Goal: Navigation & Orientation: Find specific page/section

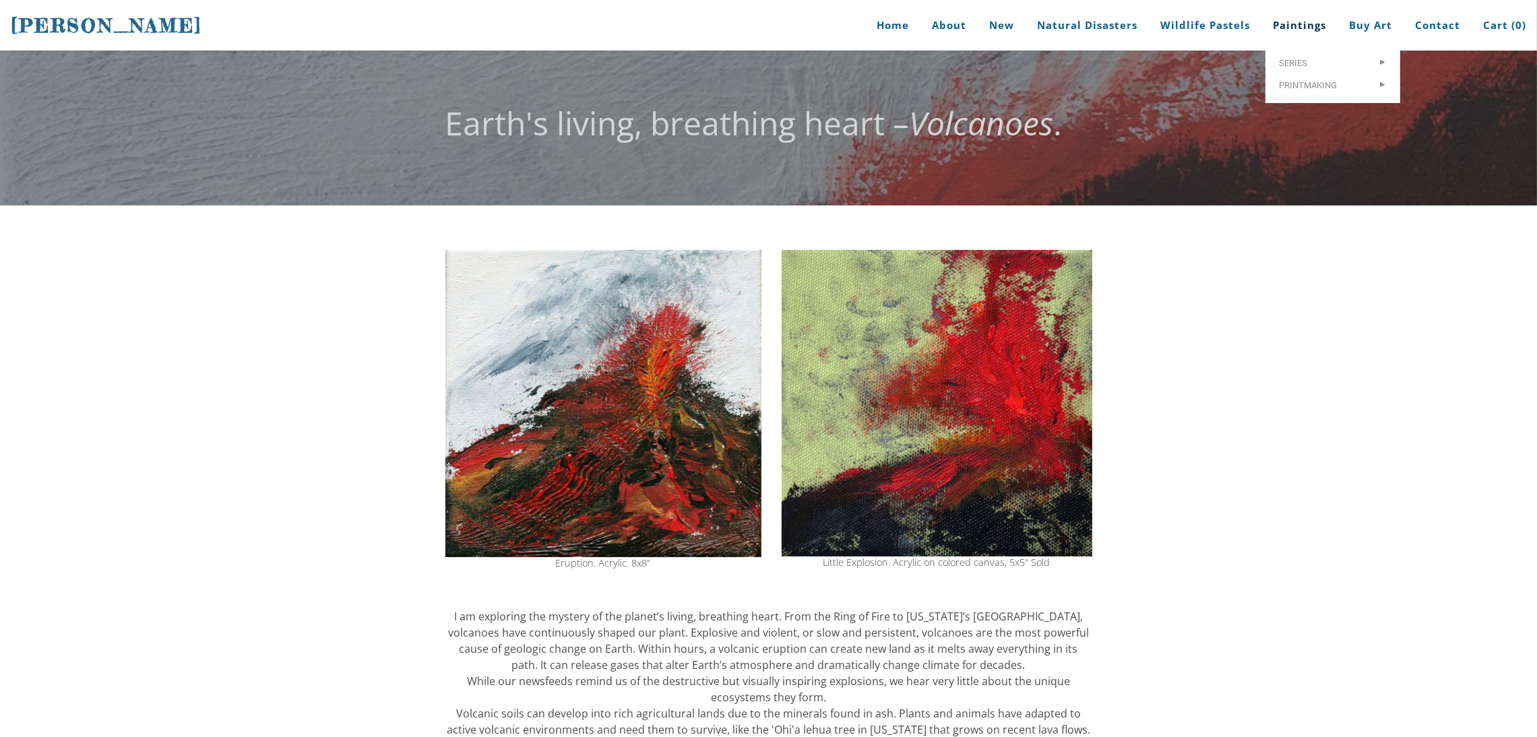
click at [1312, 24] on link "Paintings" at bounding box center [1298, 25] width 73 height 51
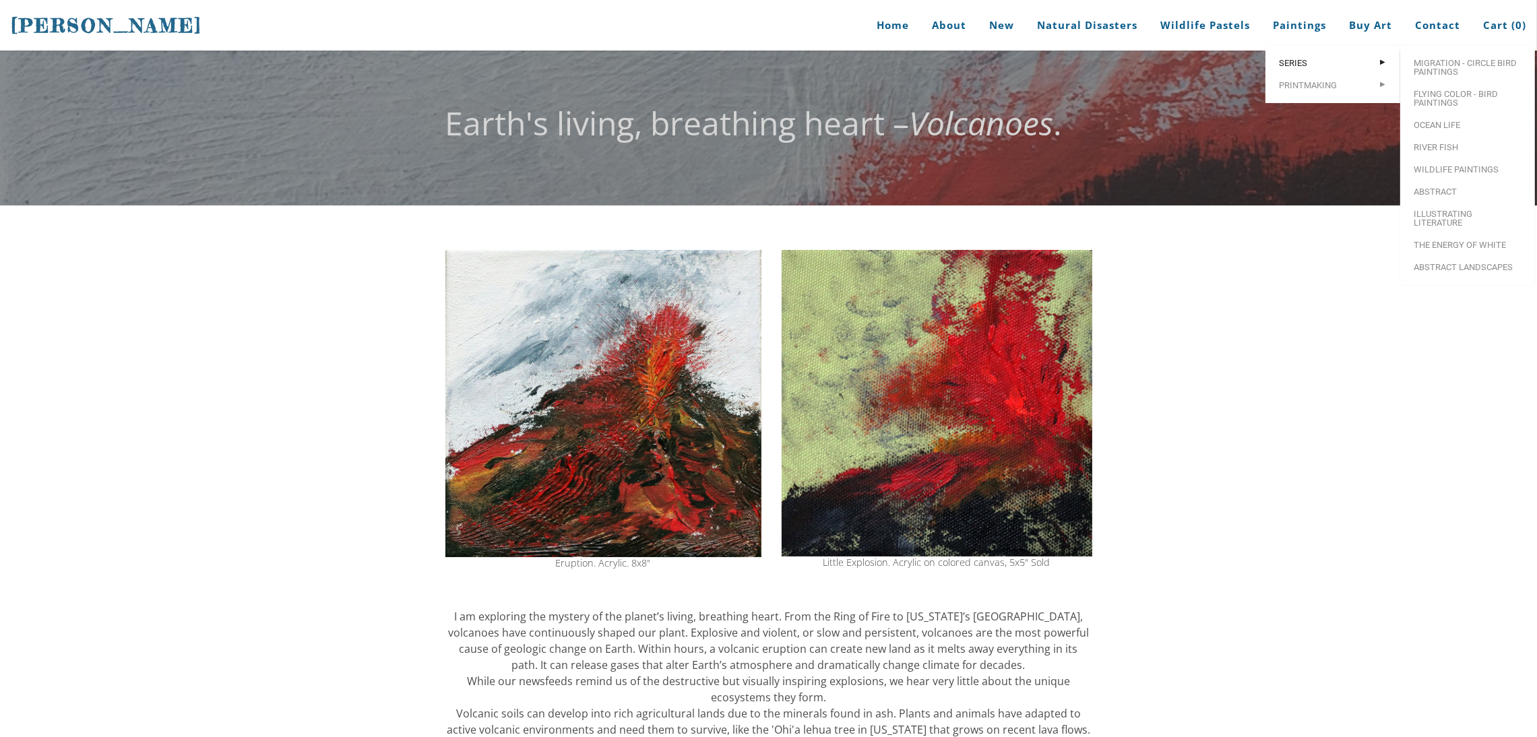
click at [1302, 67] on span "Series" at bounding box center [1333, 63] width 108 height 9
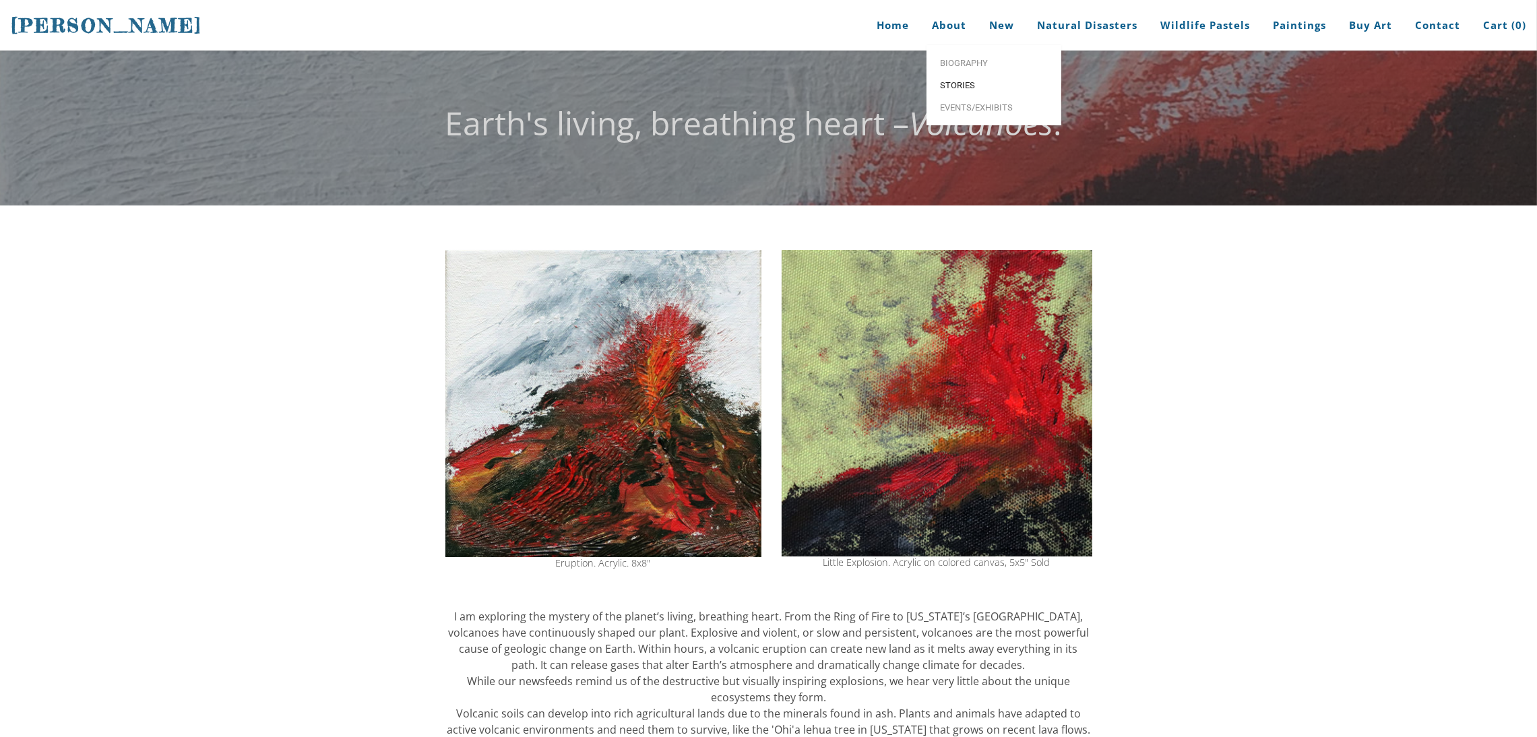
click at [959, 89] on span "Stories" at bounding box center [994, 85] width 108 height 9
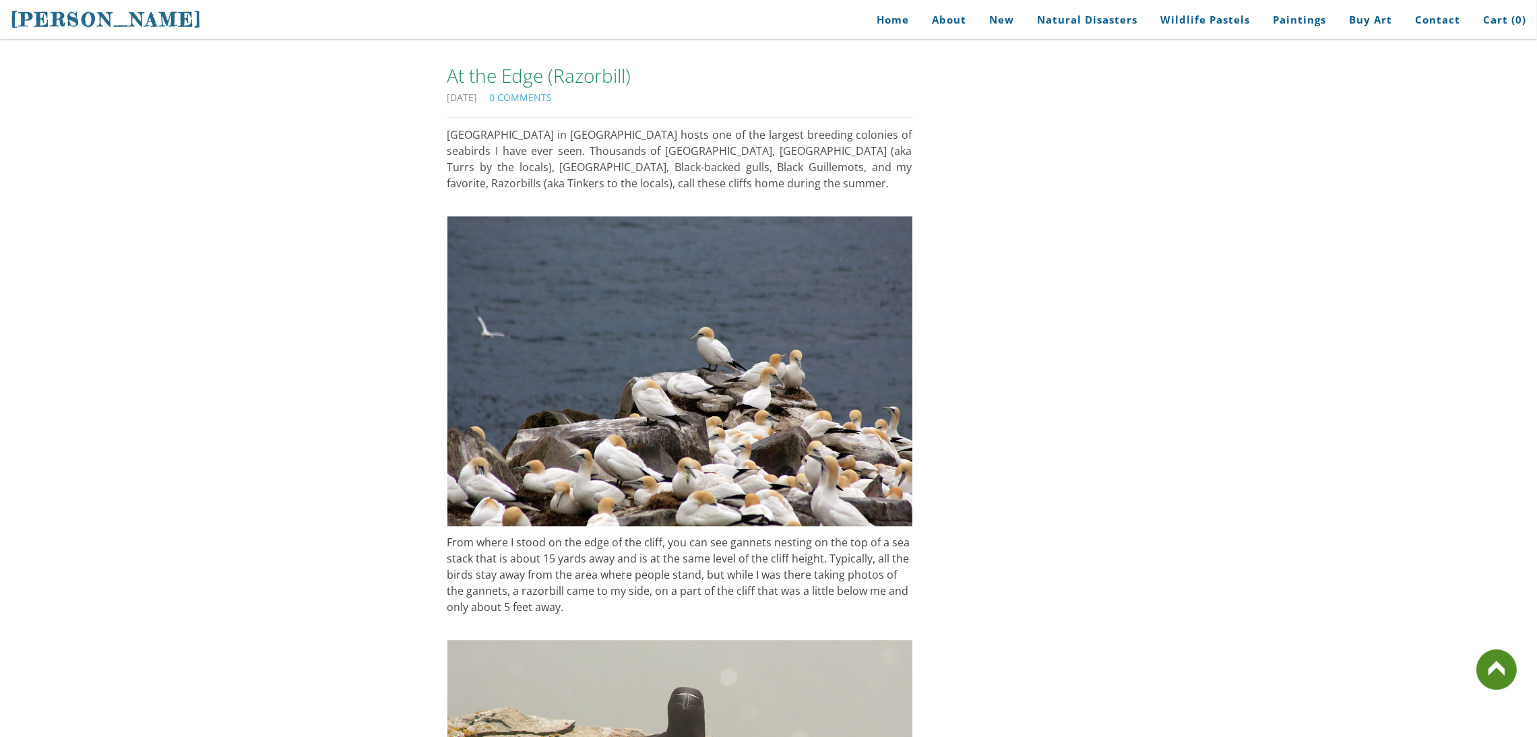
scroll to position [5208, 0]
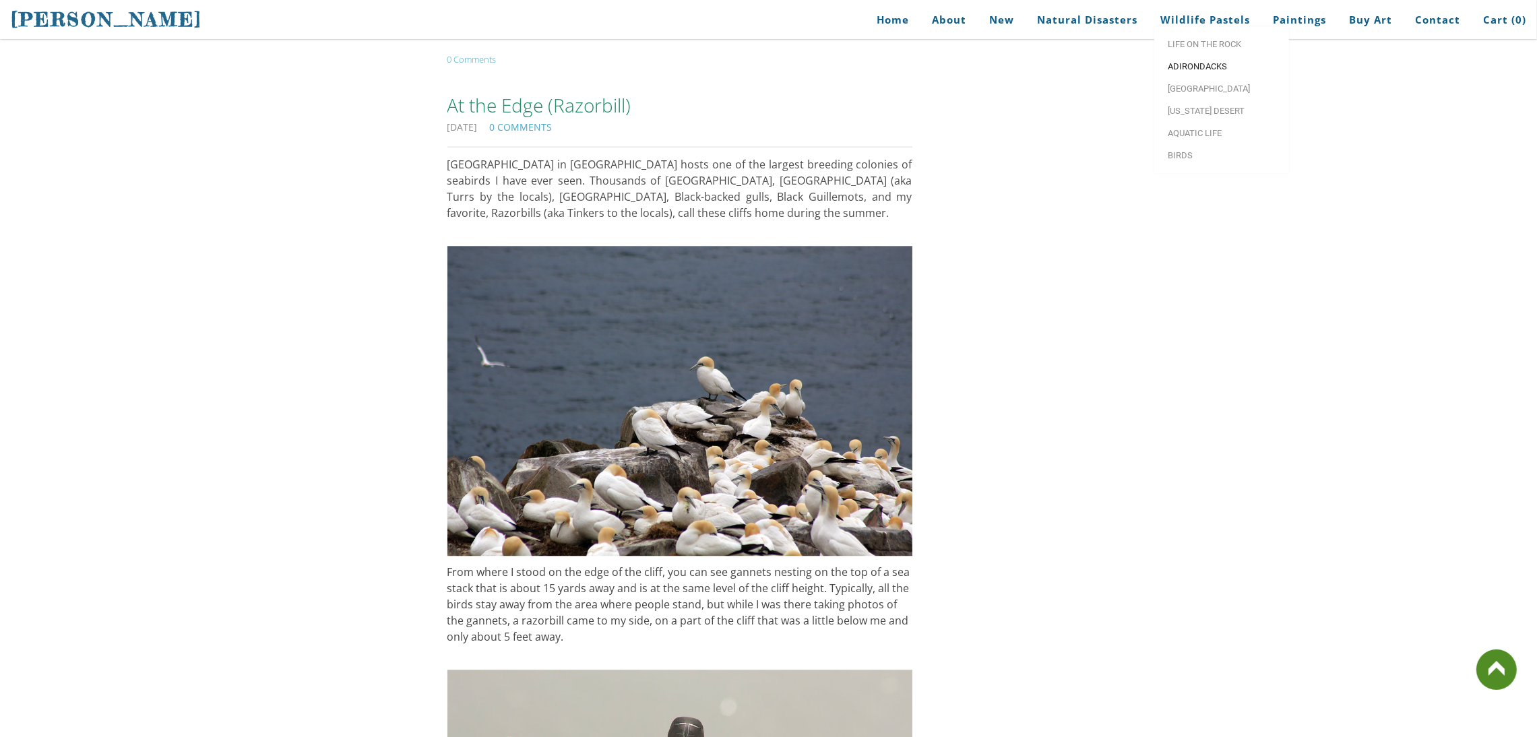
click at [1187, 77] on link "Adirondacks" at bounding box center [1221, 66] width 135 height 22
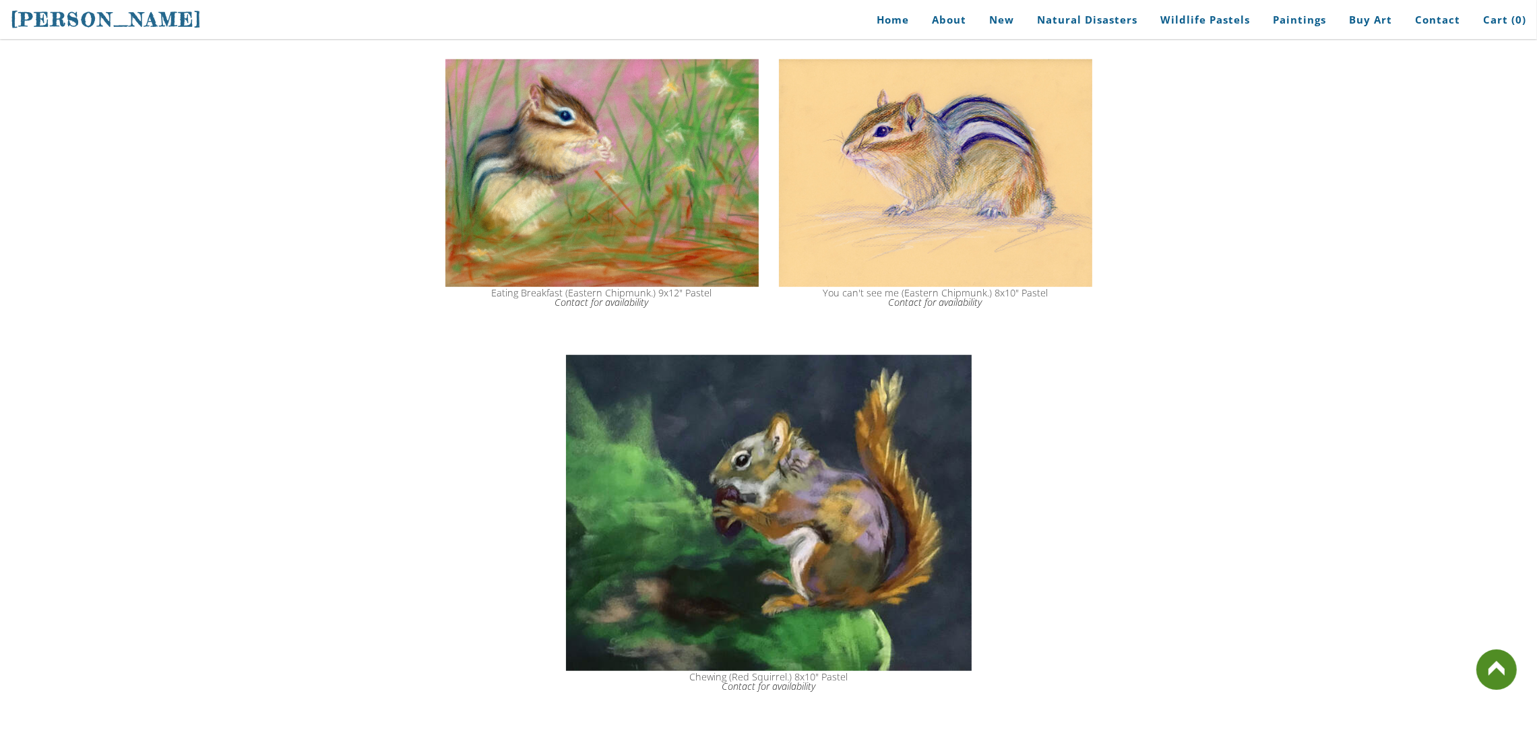
scroll to position [1675, 0]
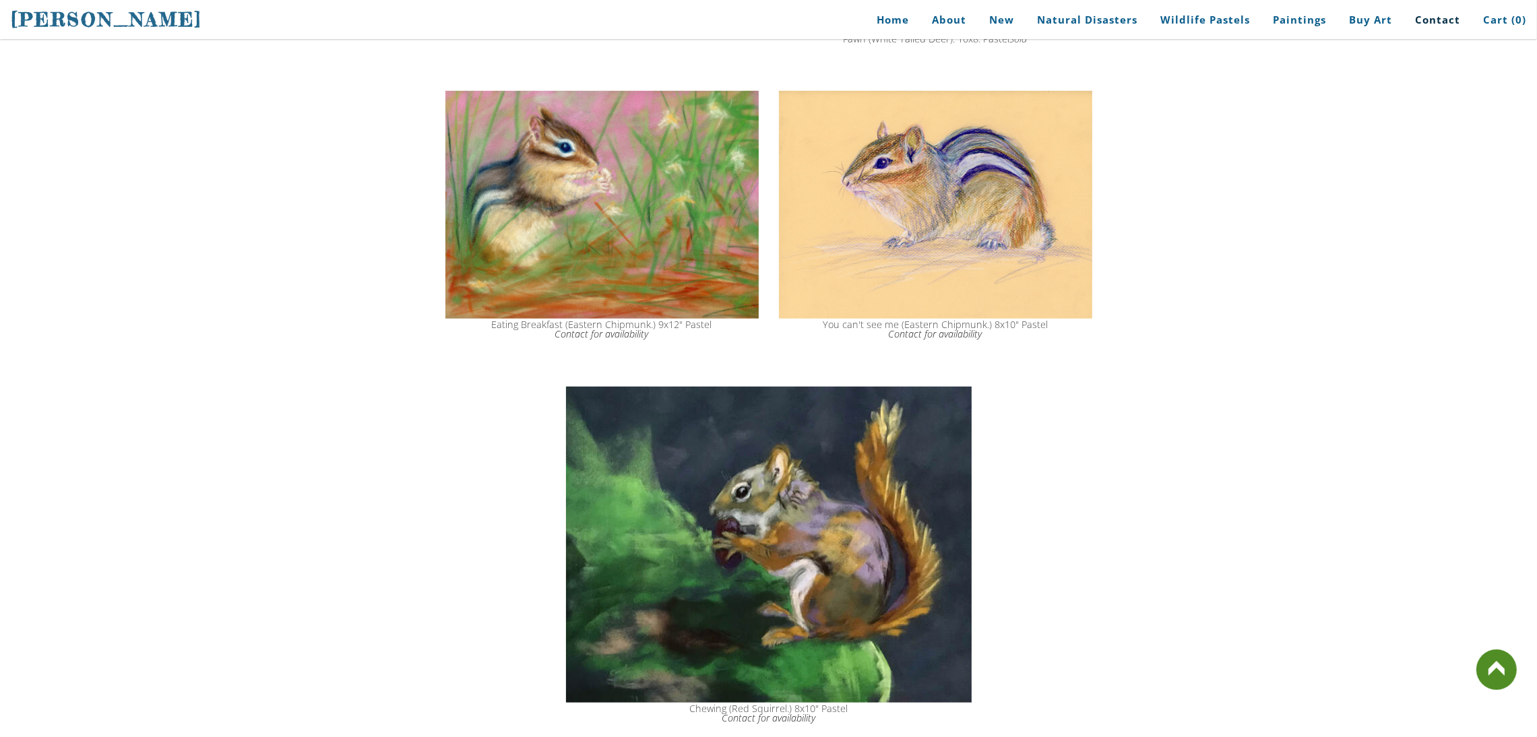
click at [1428, 13] on link "Contact" at bounding box center [1437, 20] width 65 height 30
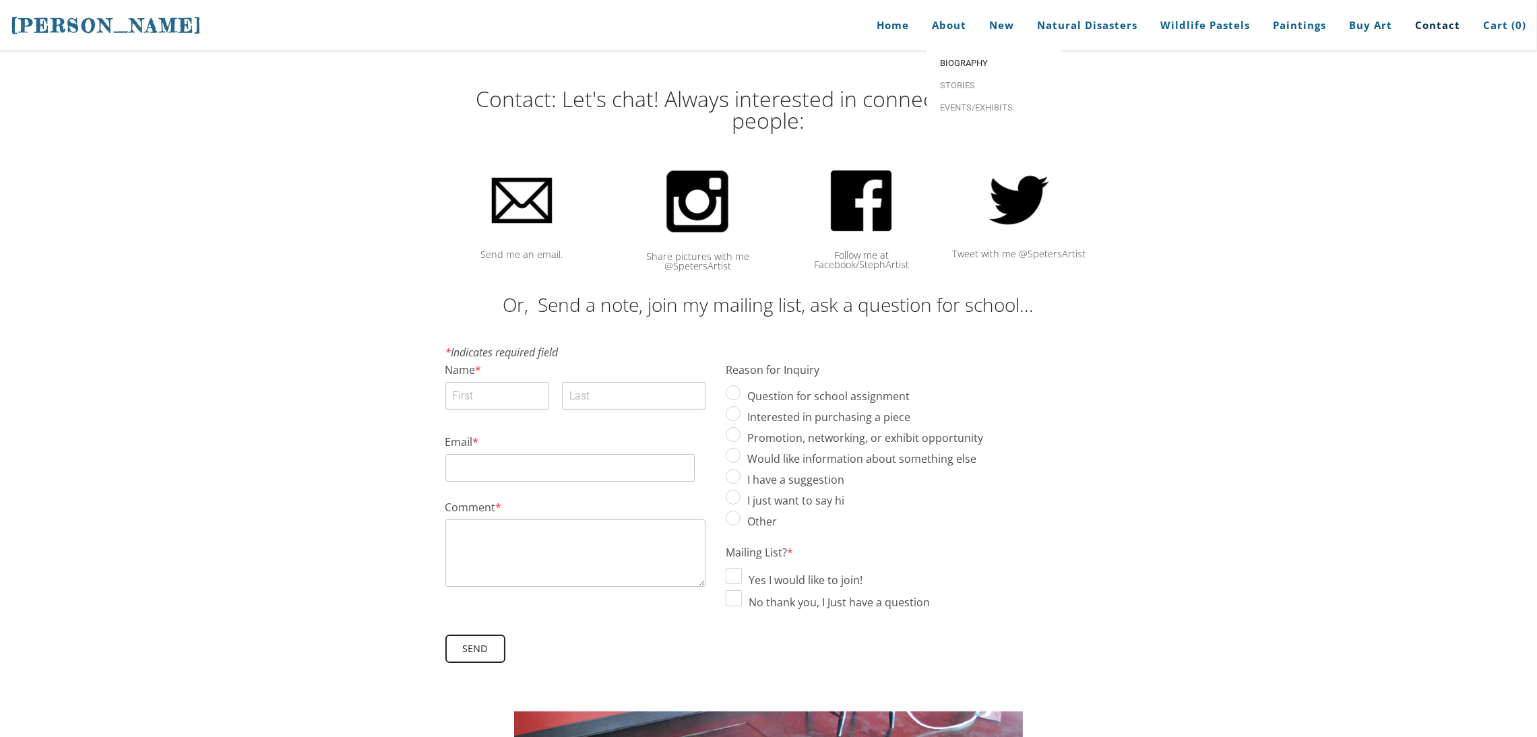
click at [956, 64] on span "Biography" at bounding box center [994, 63] width 108 height 9
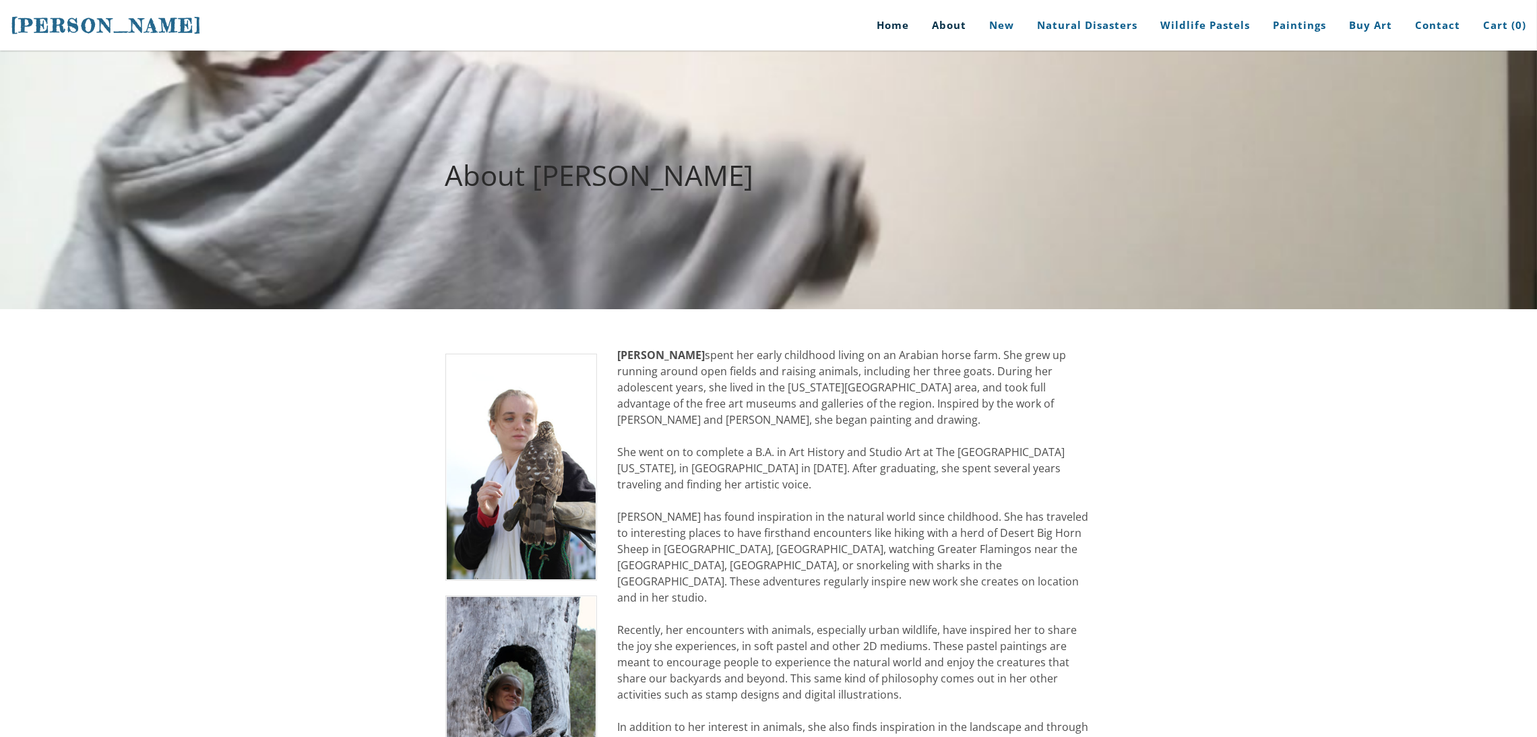
click at [898, 20] on link "Home" at bounding box center [887, 25] width 63 height 51
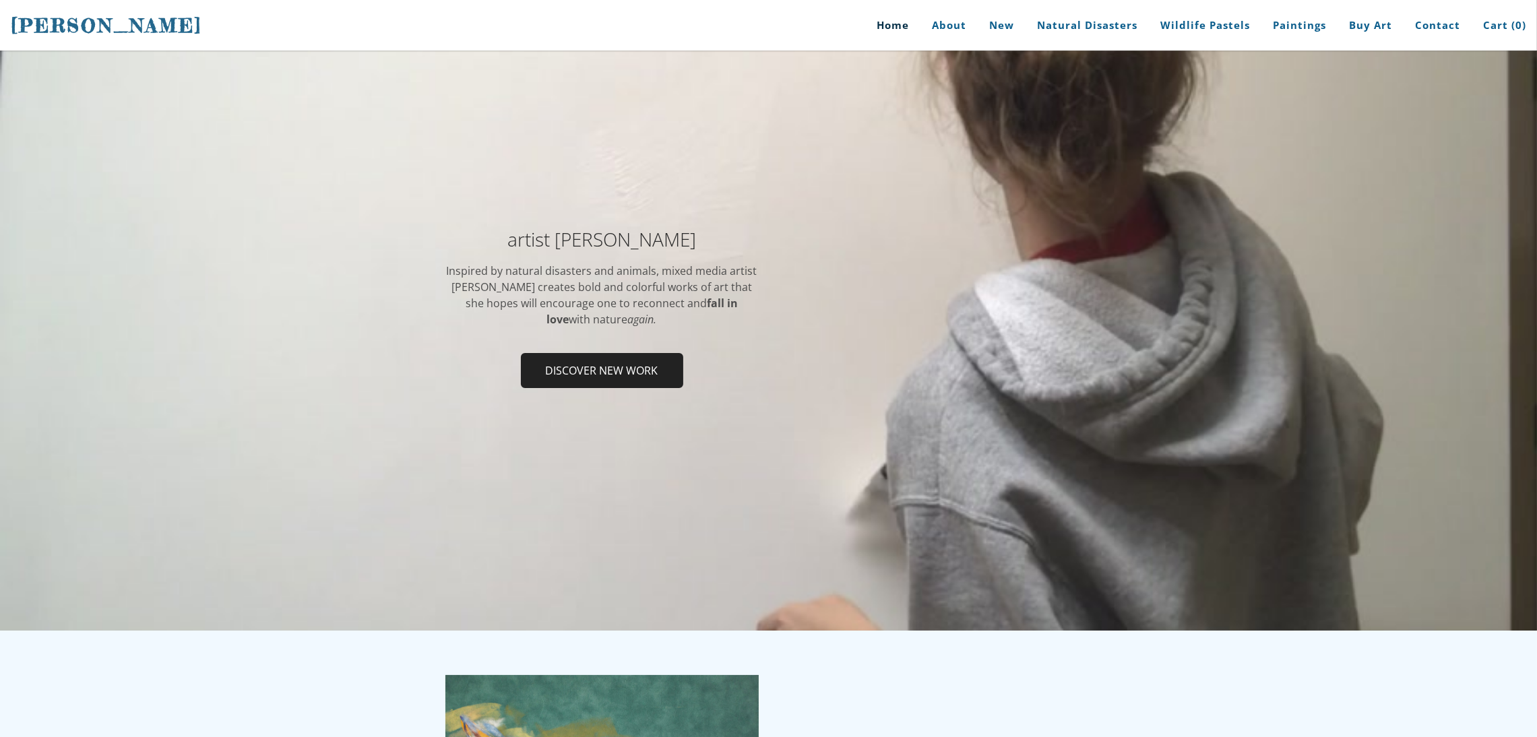
scroll to position [60, 0]
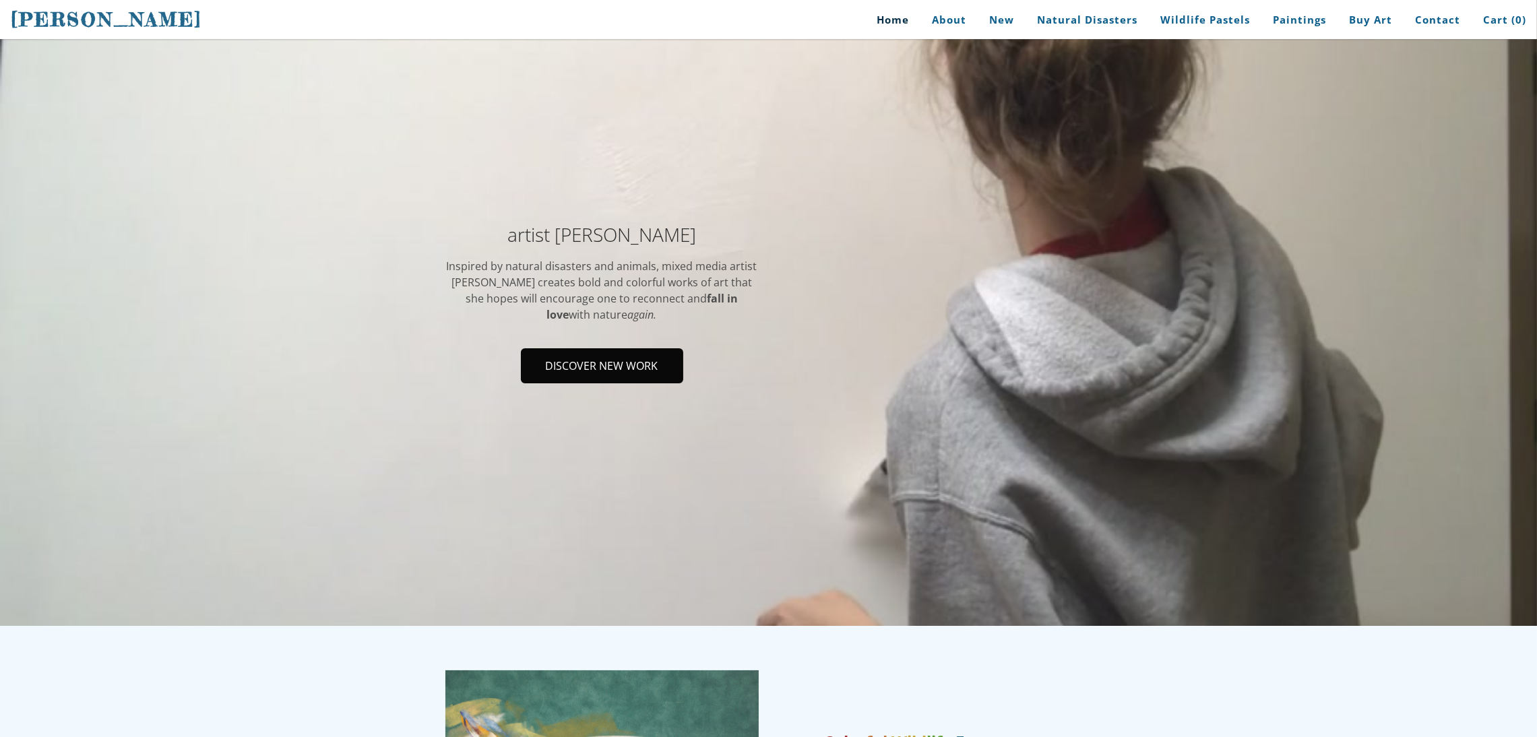
click at [592, 361] on span "Discover new work" at bounding box center [602, 366] width 160 height 32
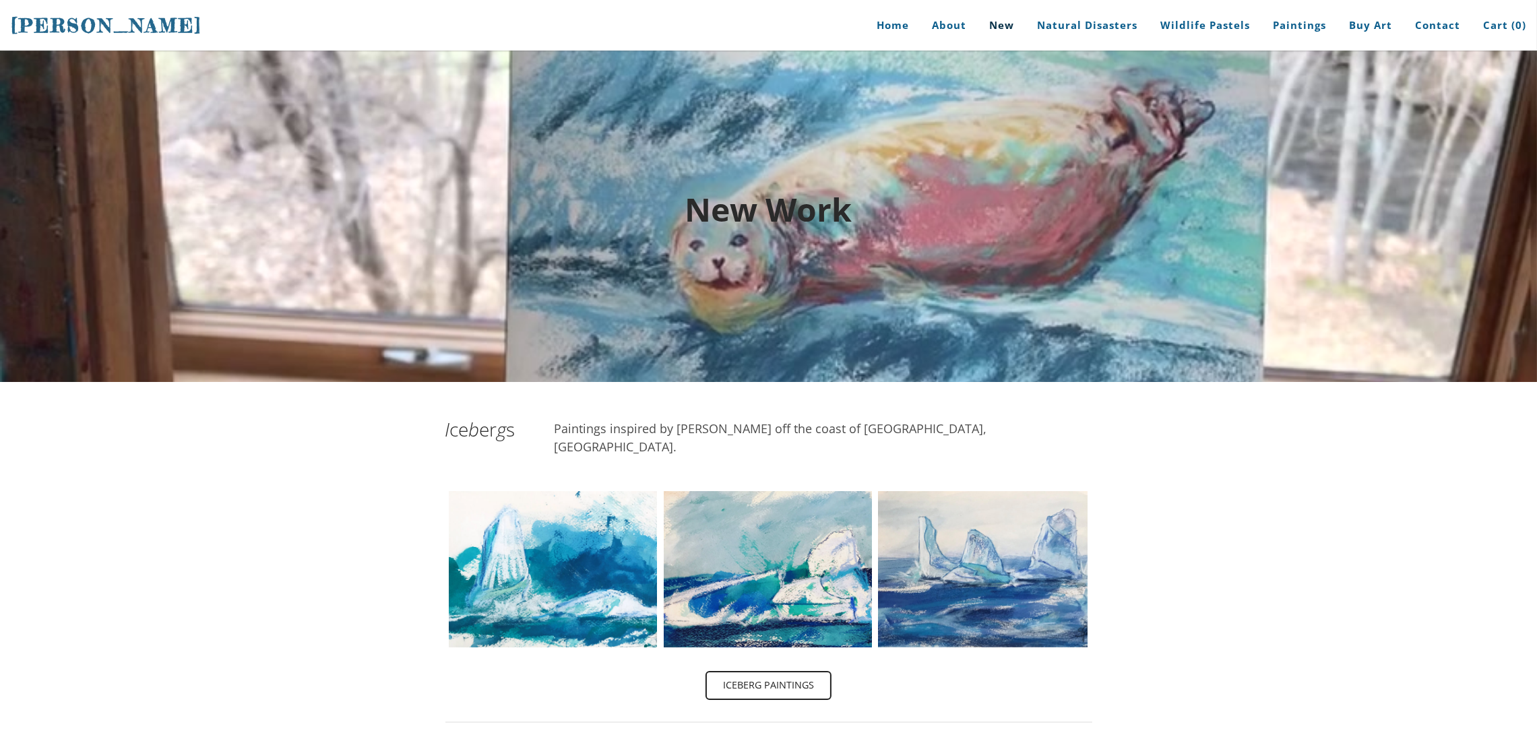
click at [1069, 312] on div at bounding box center [768, 216] width 1537 height 331
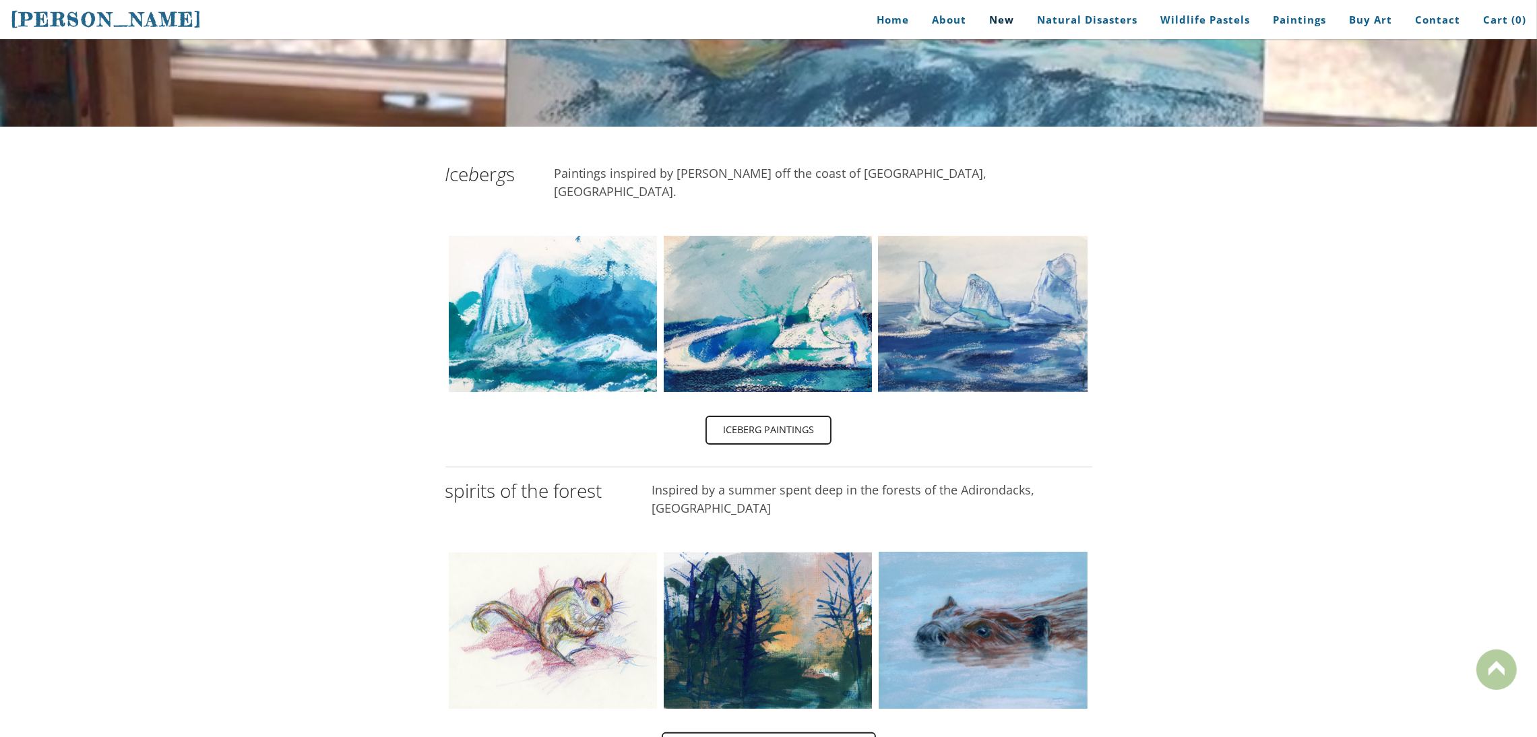
scroll to position [257, 0]
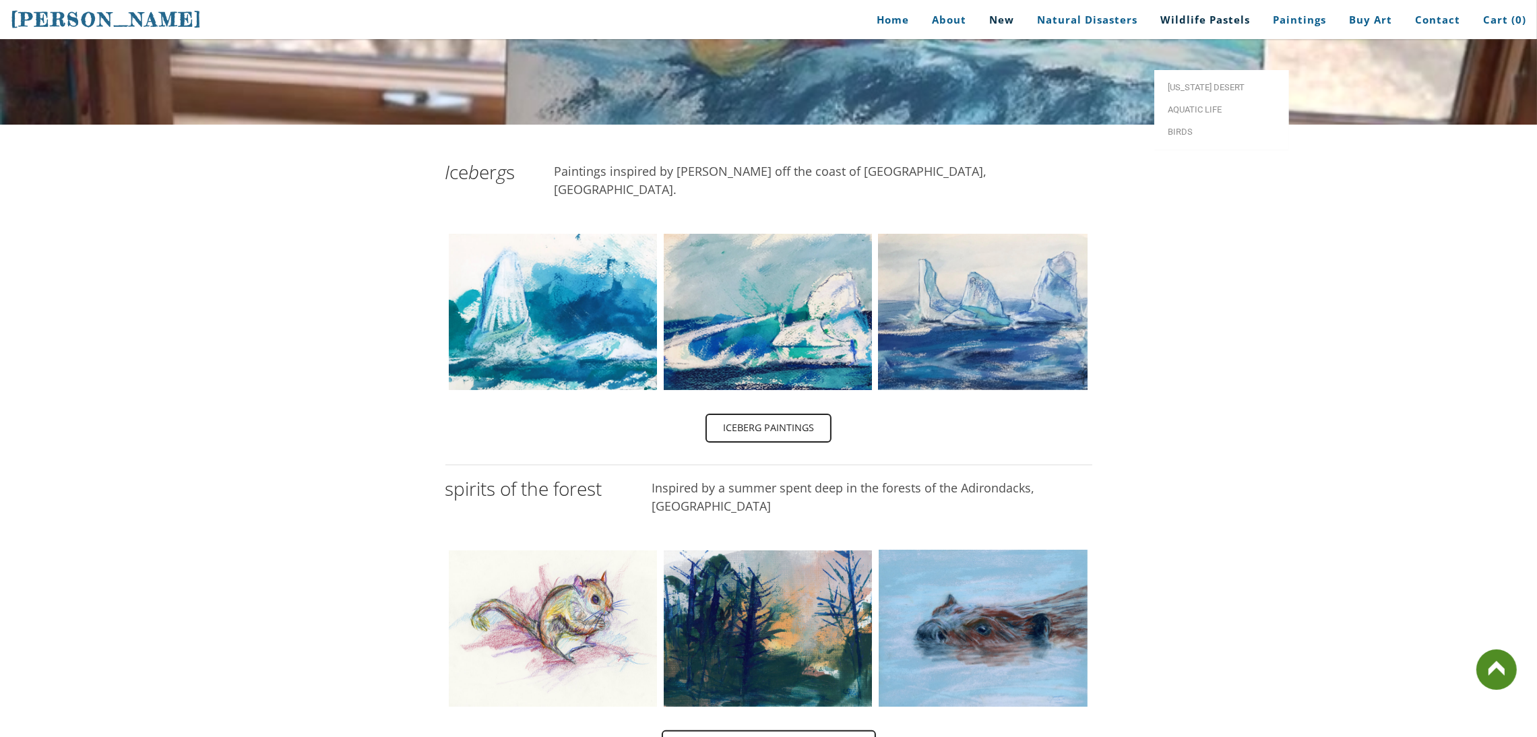
click at [1194, 16] on link "Wildlife Pastels" at bounding box center [1205, 20] width 110 height 30
click at [1380, 20] on link "Buy Art" at bounding box center [1370, 20] width 63 height 30
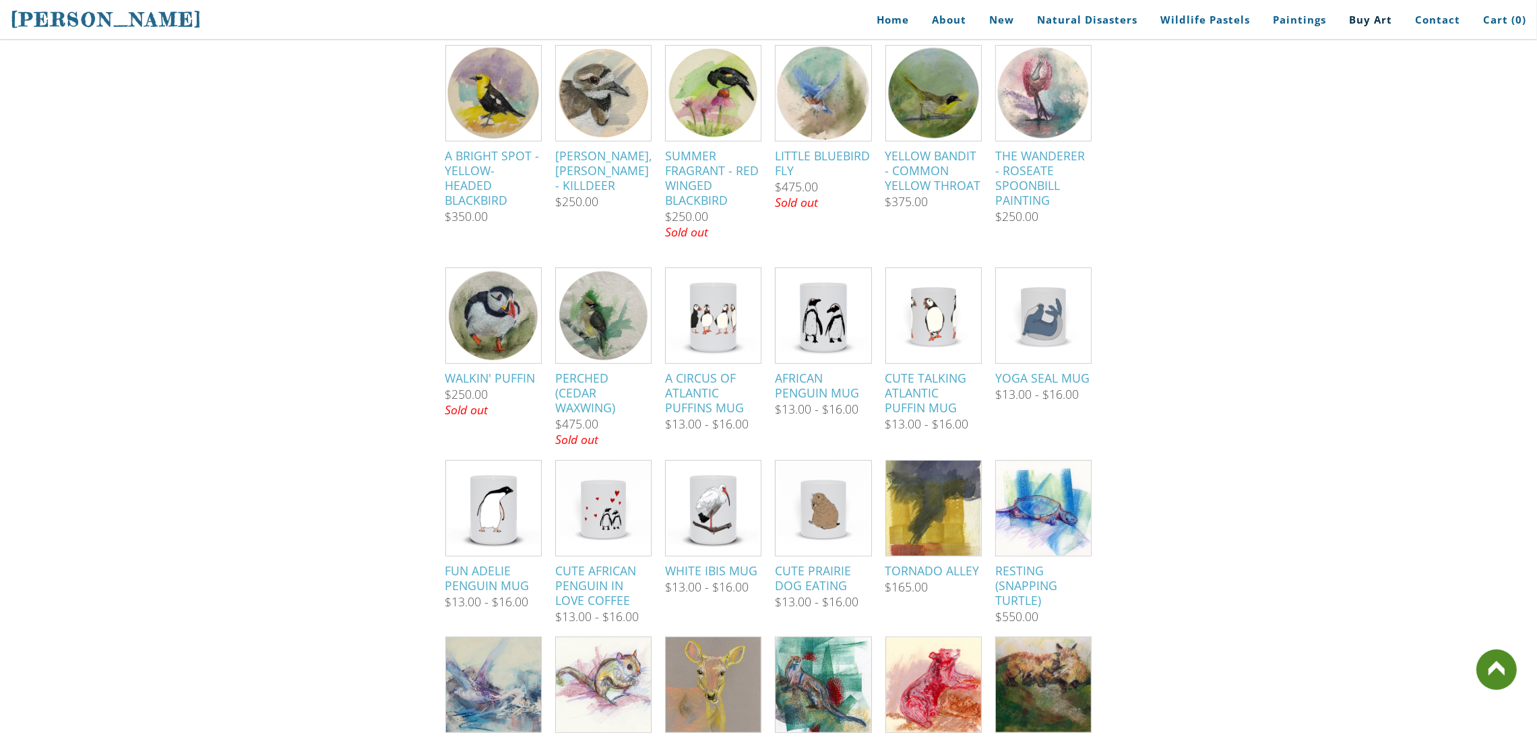
scroll to position [1041, 0]
click at [676, 643] on img at bounding box center [713, 683] width 95 height 121
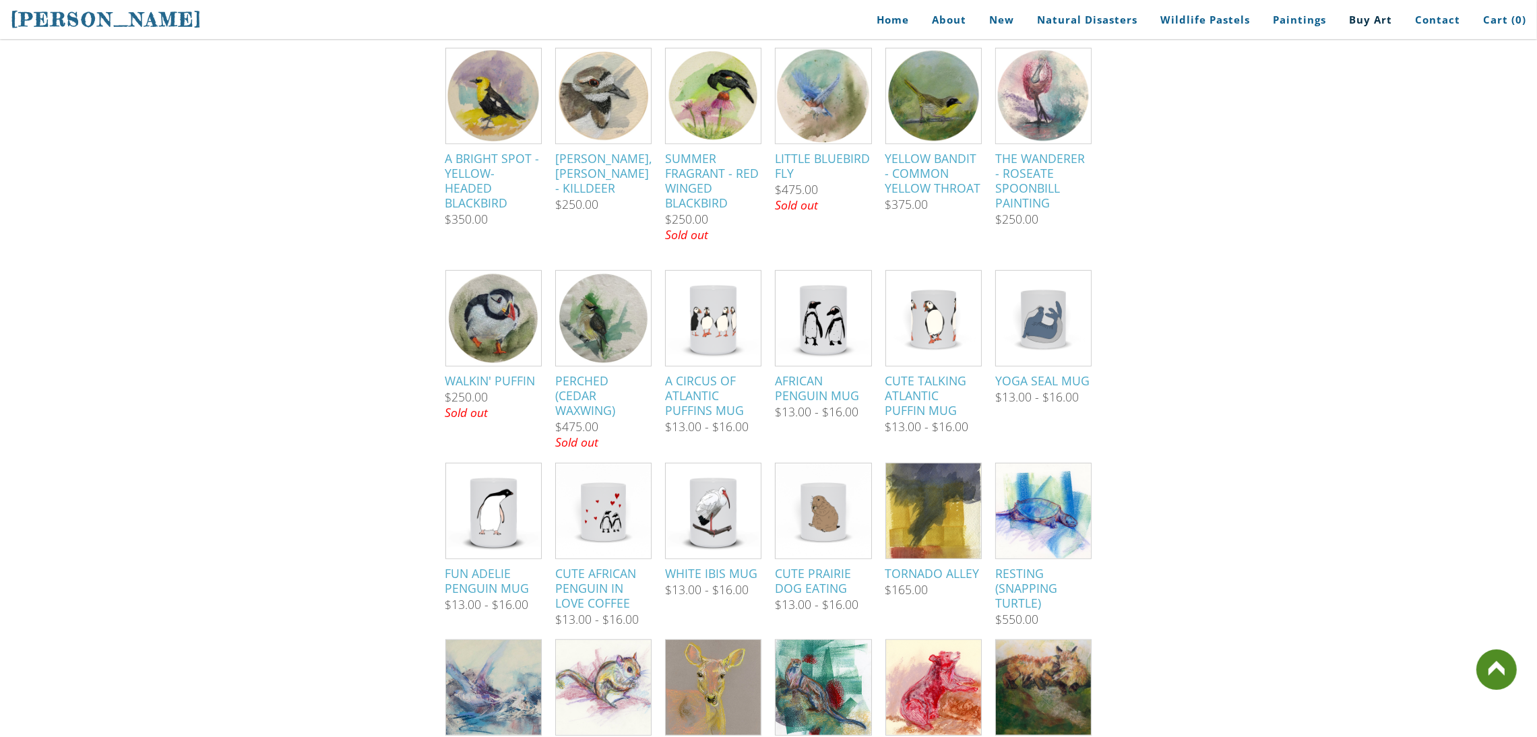
scroll to position [1035, 0]
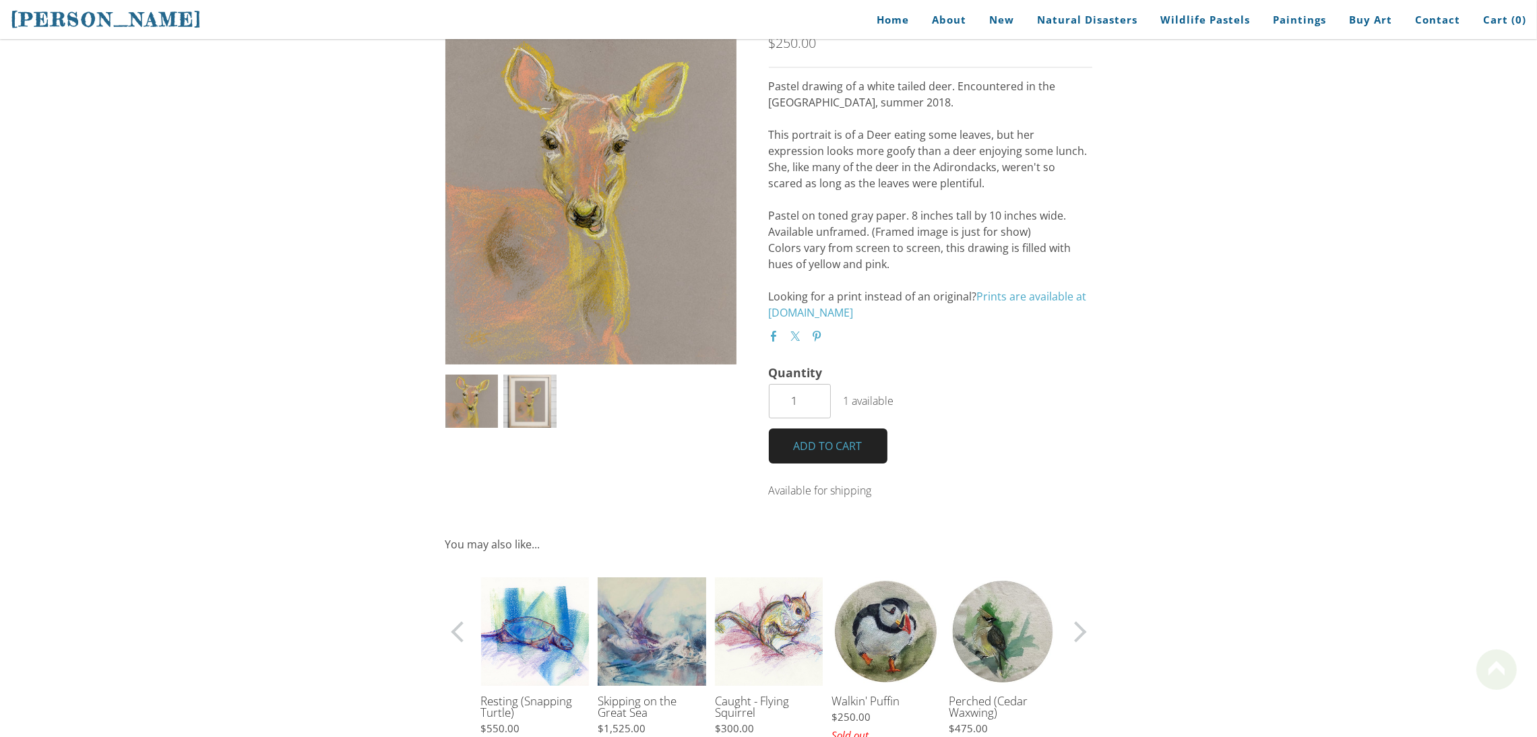
scroll to position [112, 0]
click at [872, 626] on link at bounding box center [885, 695] width 108 height 234
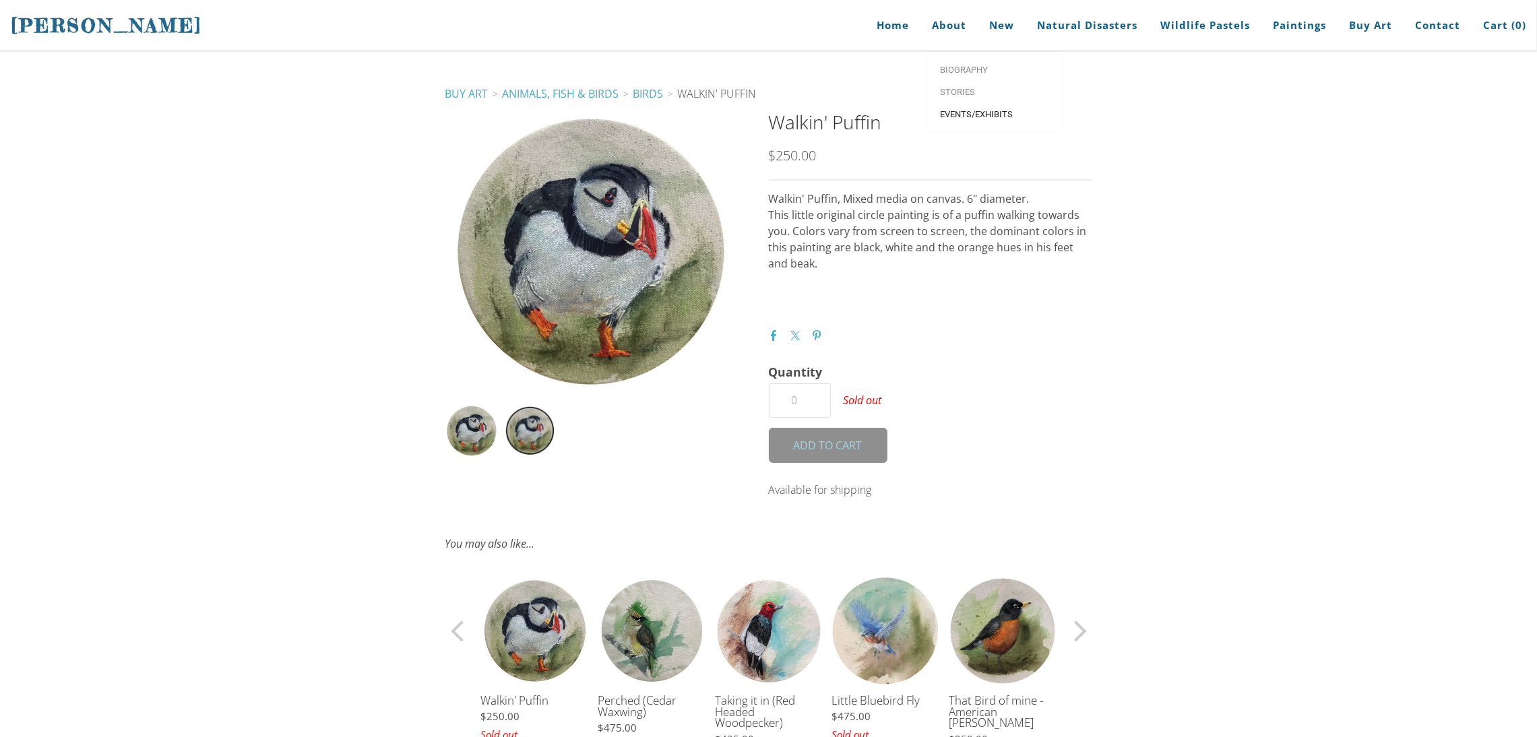
click at [965, 110] on span "Events/Exhibits" at bounding box center [994, 114] width 108 height 9
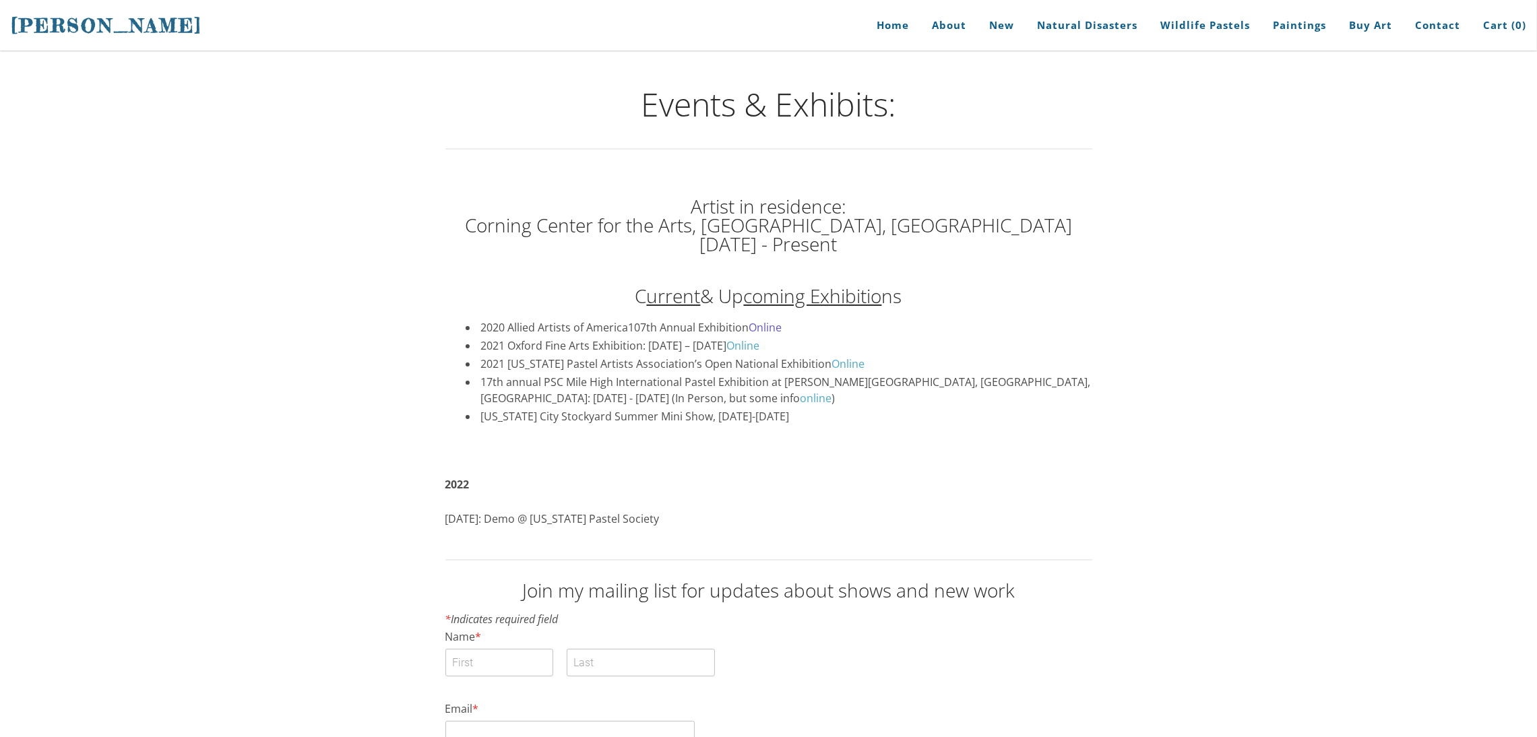
click at [763, 327] on link "Online" at bounding box center [765, 327] width 33 height 15
click at [1211, 64] on span "Life on the Rock" at bounding box center [1222, 68] width 108 height 9
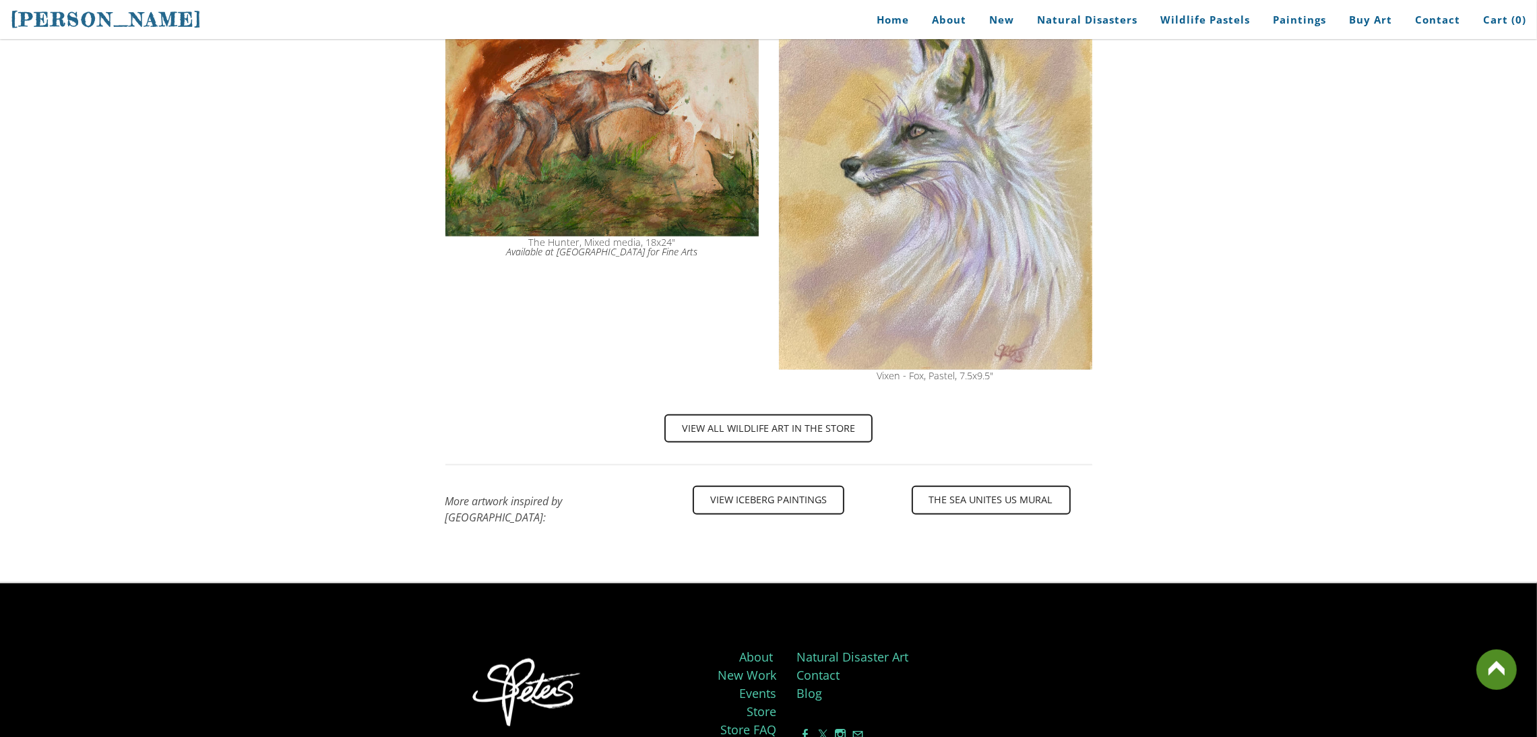
scroll to position [2149, 0]
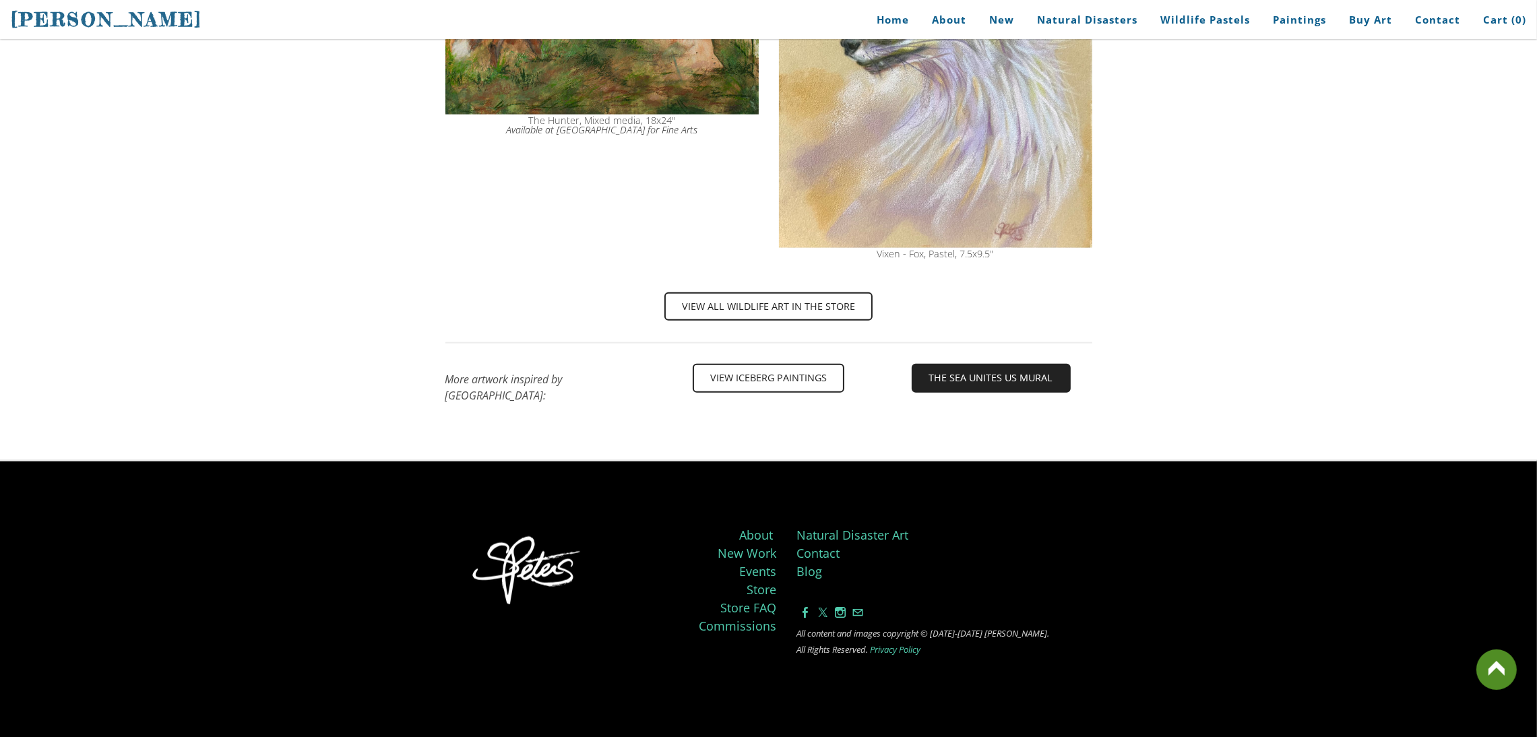
click at [965, 381] on span "The Sea Unites Us mural" at bounding box center [991, 378] width 156 height 26
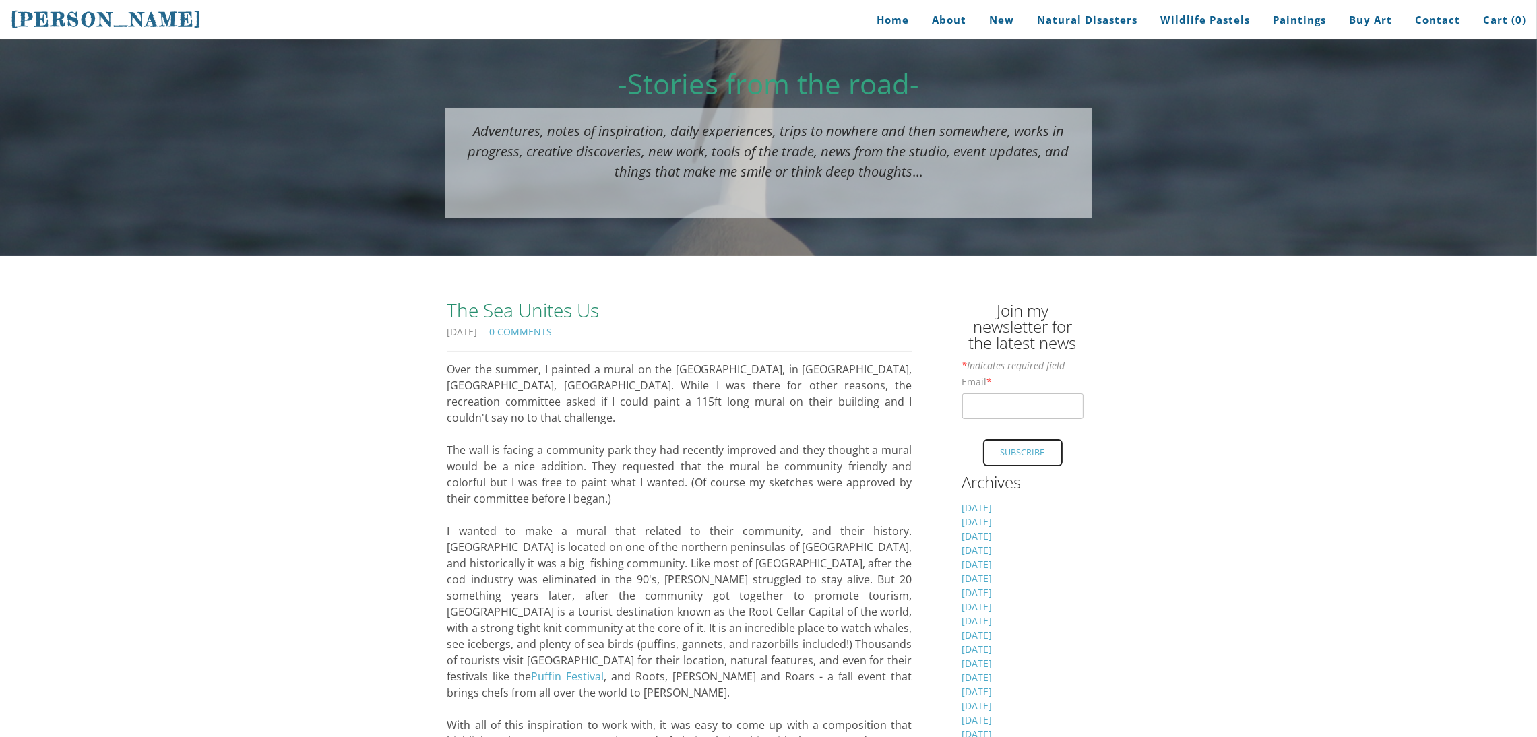
scroll to position [63, 0]
